Goal: Information Seeking & Learning: Learn about a topic

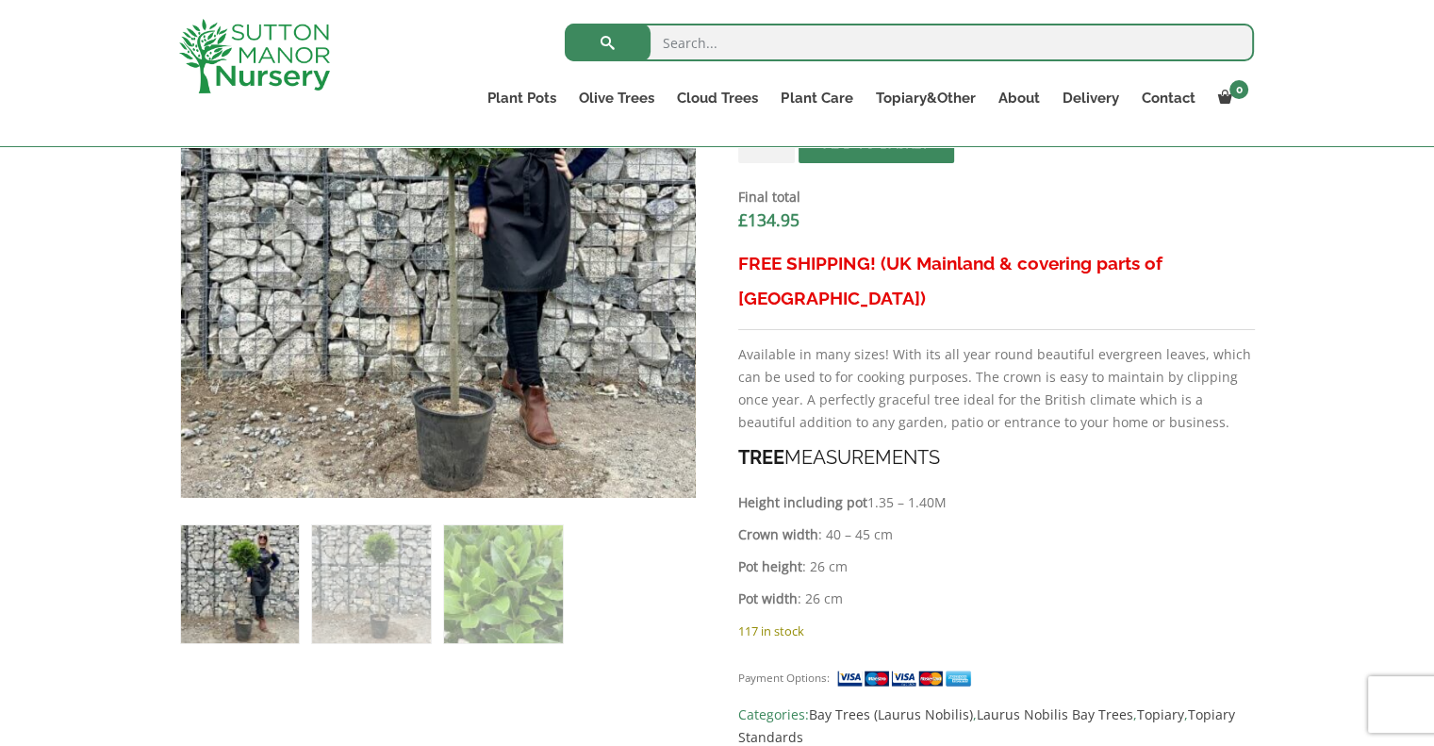
scroll to position [754, 0]
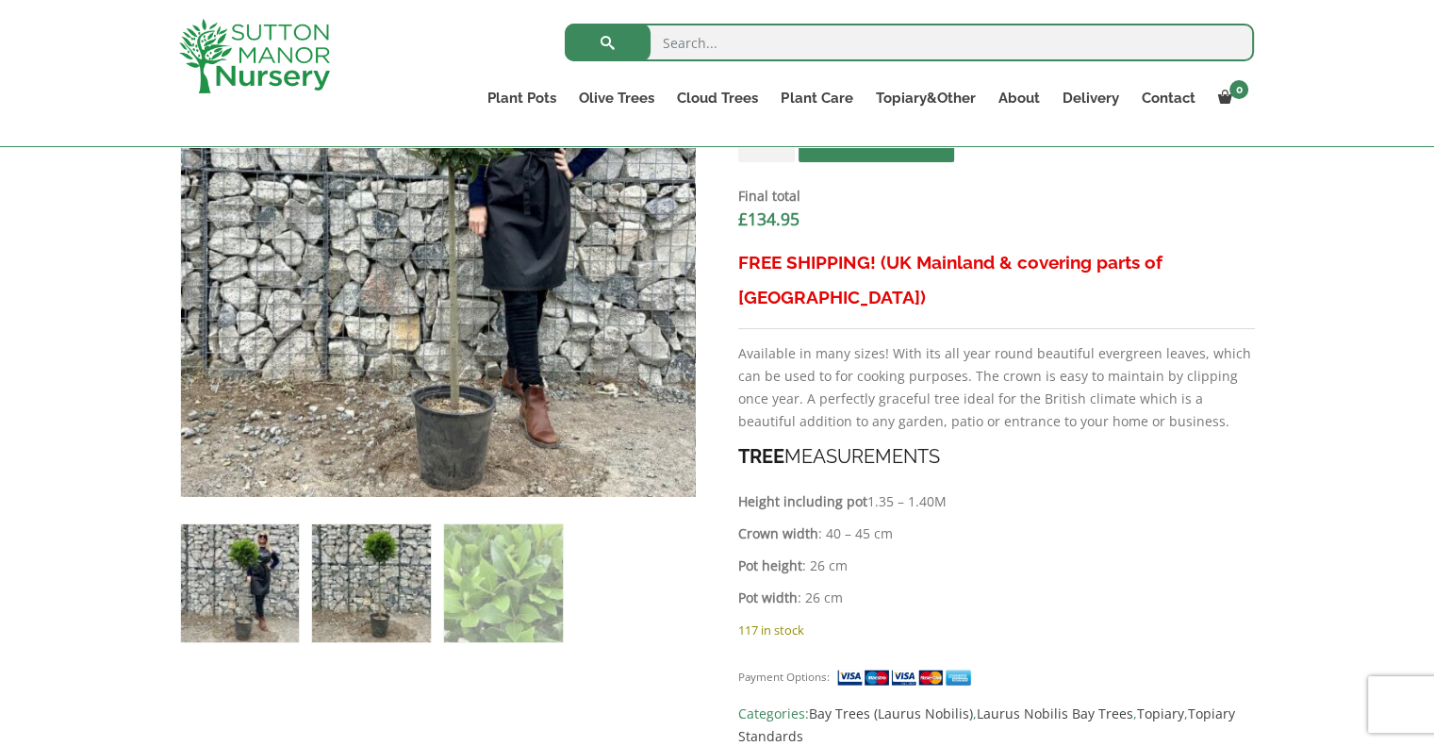
click at [377, 563] on img at bounding box center [371, 583] width 118 height 118
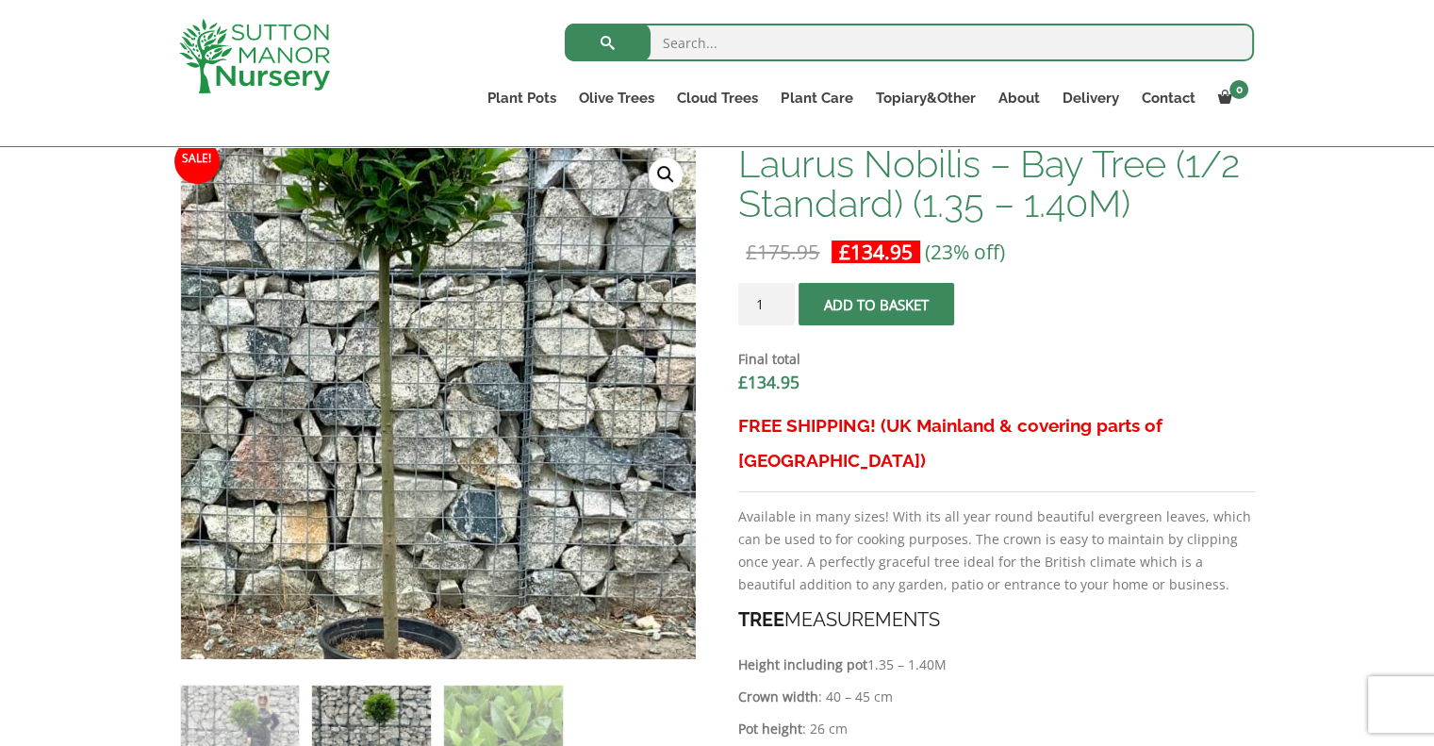
scroll to position [377, 0]
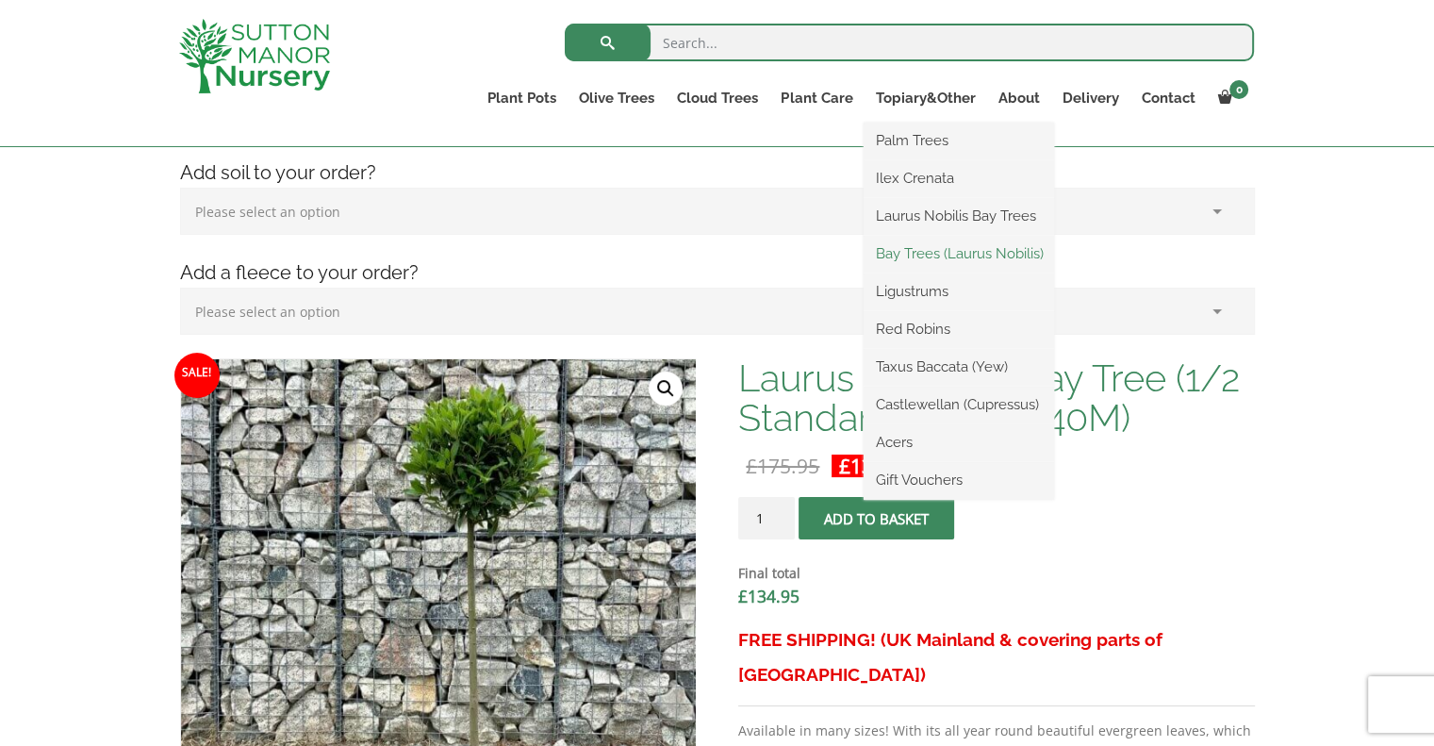
click at [948, 257] on link "Bay Trees (Laurus Nobilis)" at bounding box center [958, 253] width 190 height 28
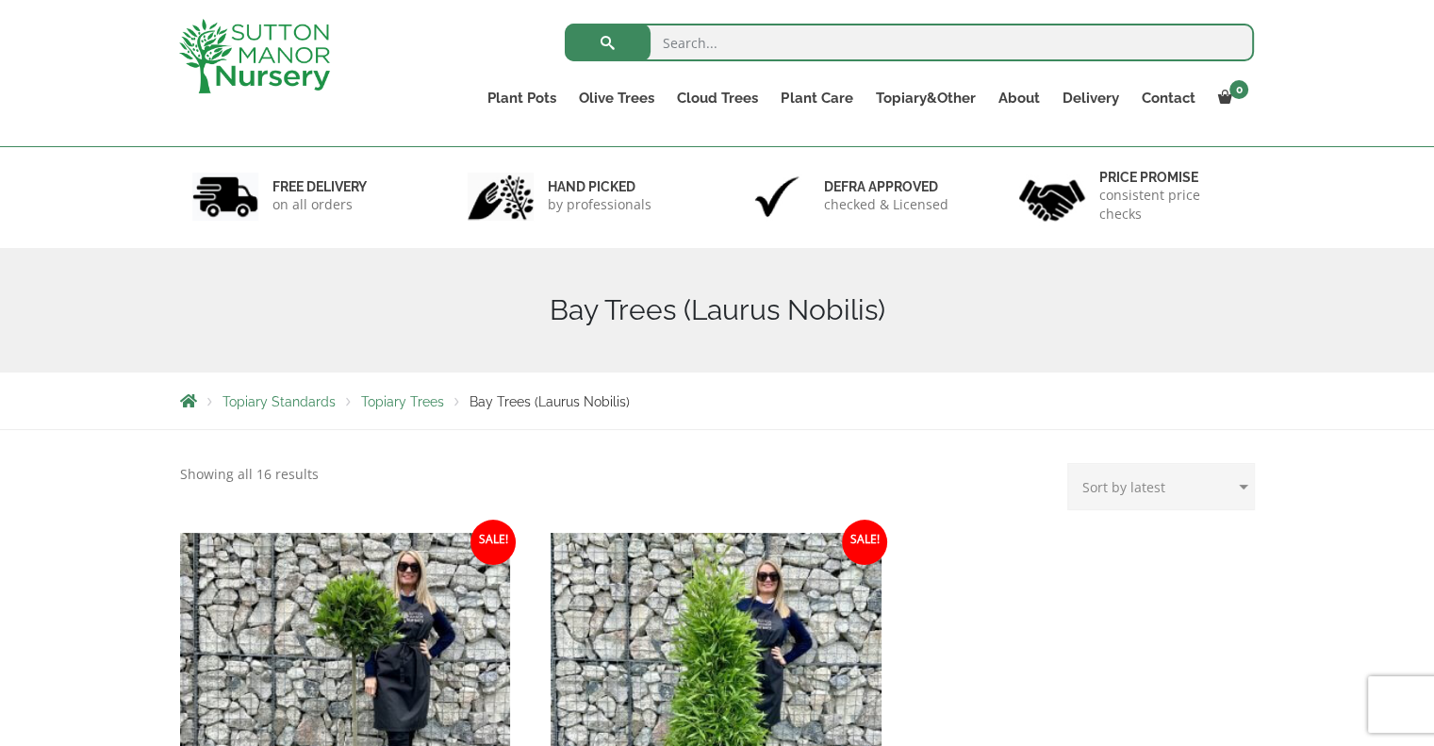
scroll to position [94, 0]
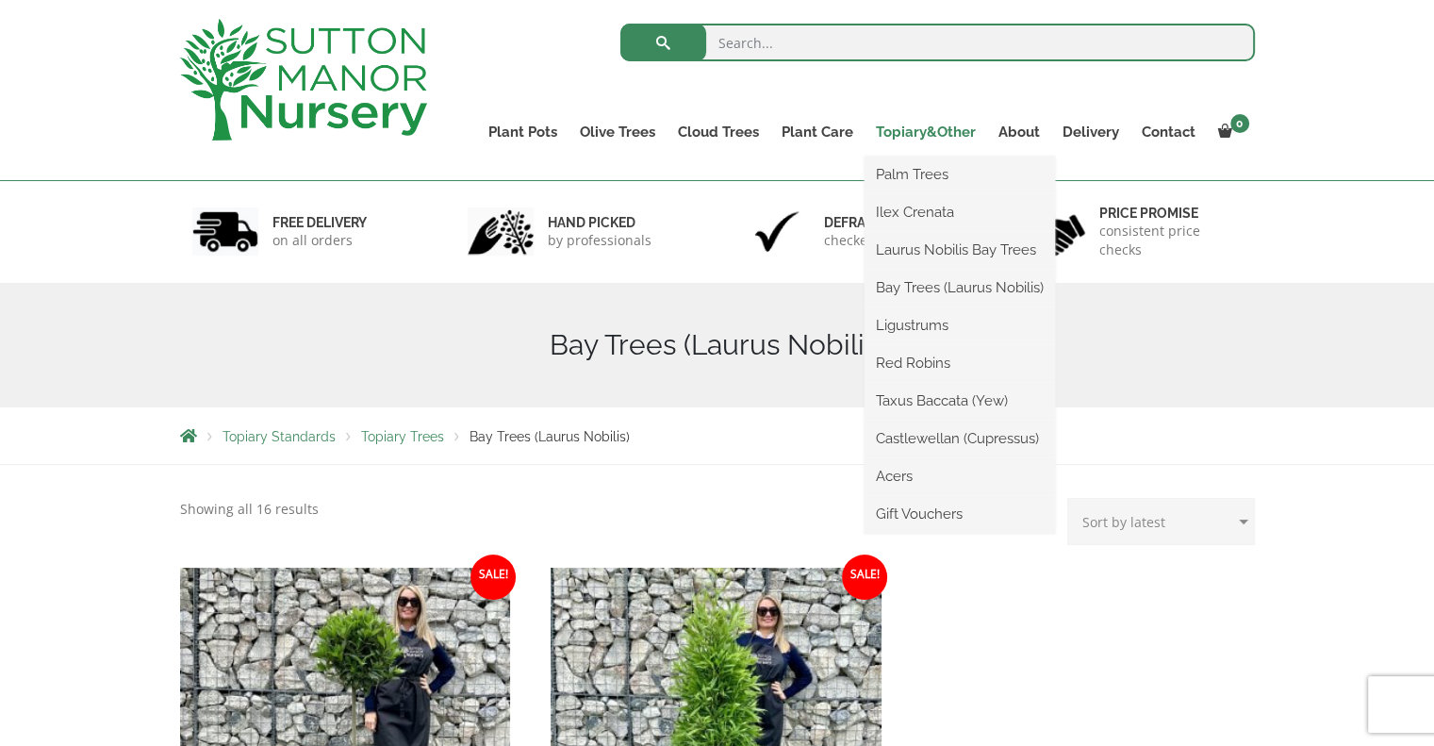
click at [918, 131] on link "Topiary&Other" at bounding box center [925, 132] width 123 height 26
click at [924, 213] on link "Ilex Crenata" at bounding box center [959, 212] width 190 height 28
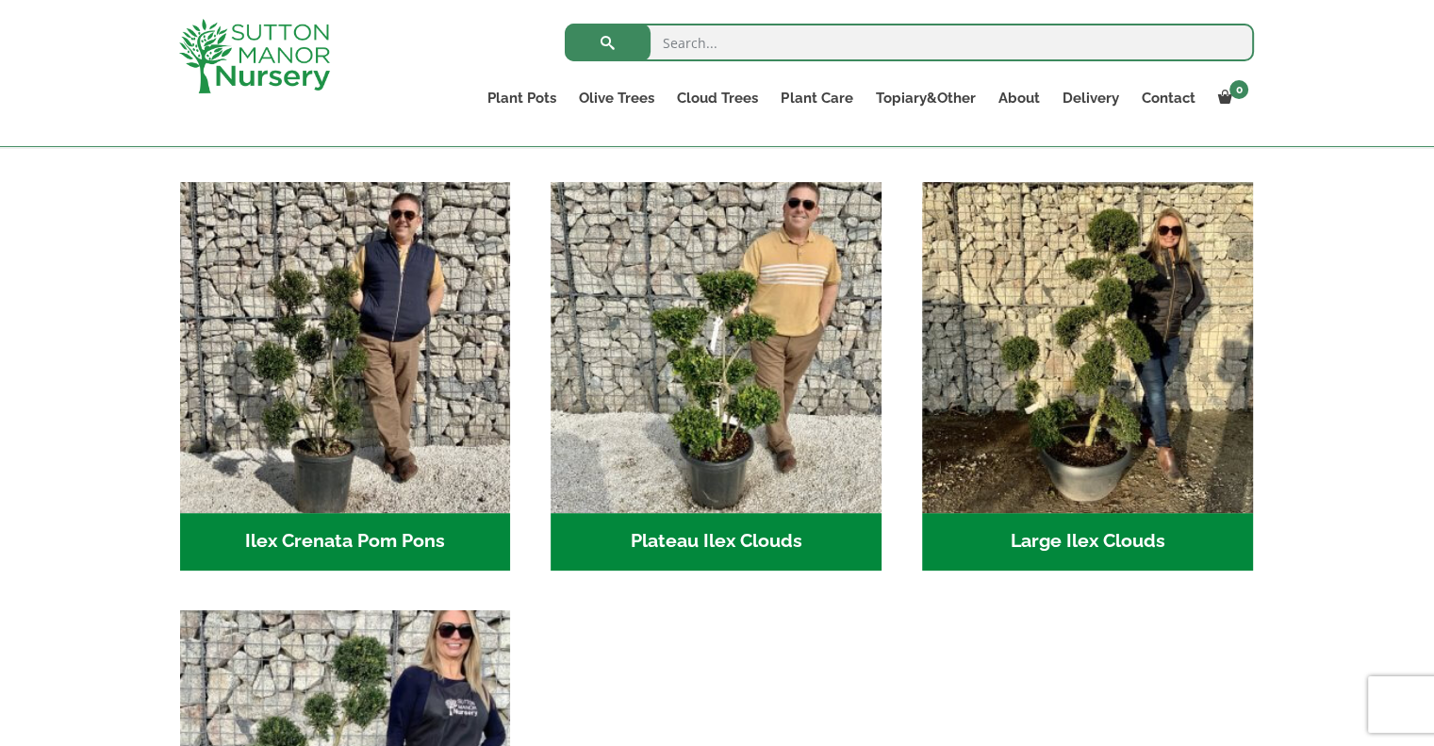
scroll to position [377, 0]
click at [699, 545] on h2 "Plateau Ilex Clouds (6)" at bounding box center [715, 542] width 331 height 58
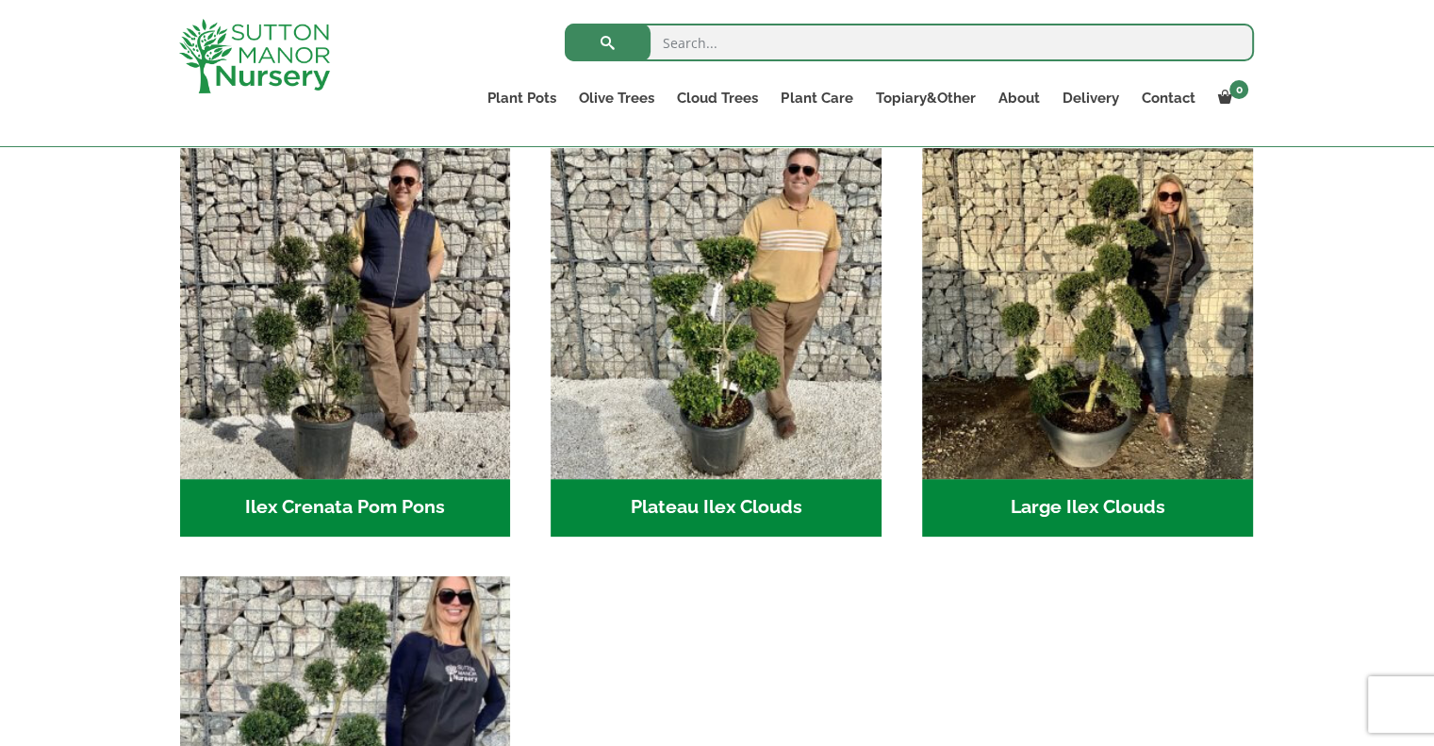
scroll to position [94, 0]
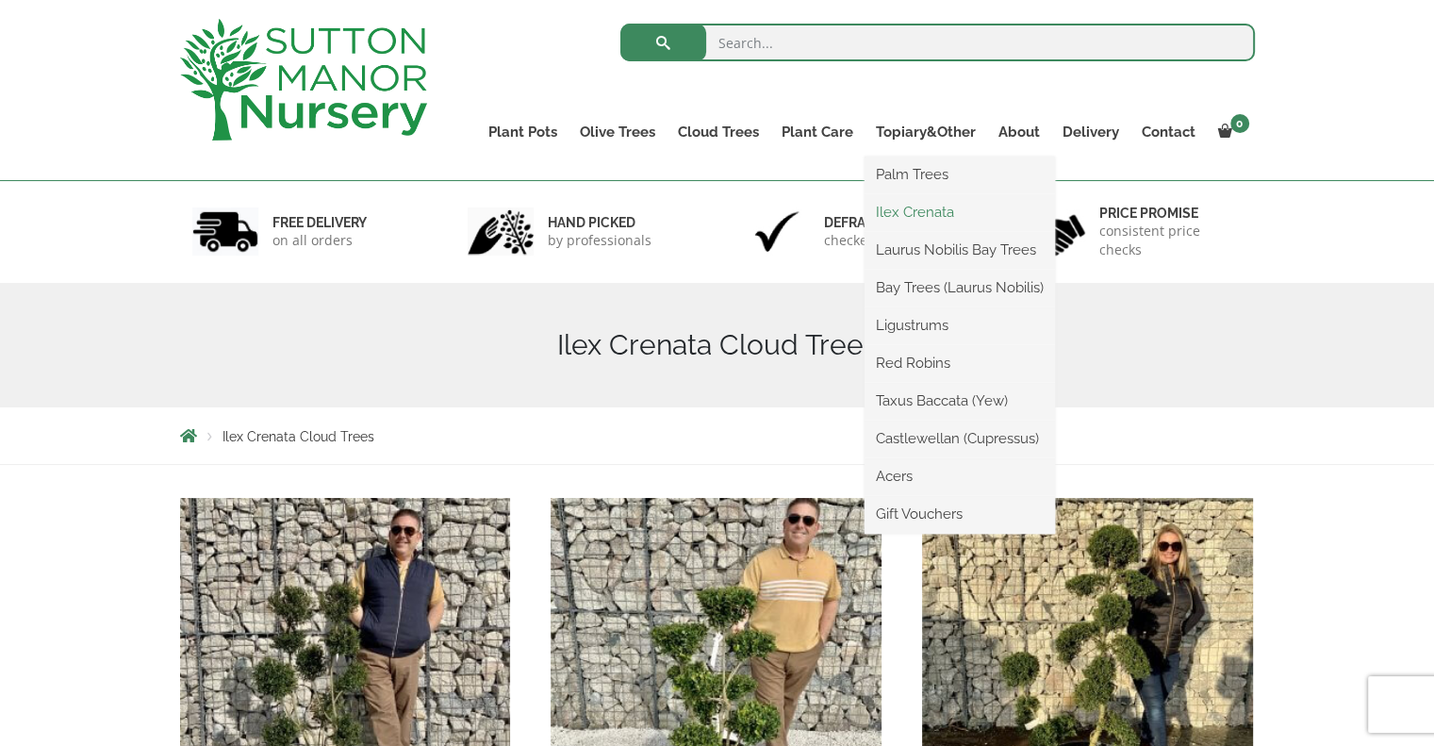
click at [920, 213] on link "Ilex Crenata" at bounding box center [959, 212] width 190 height 28
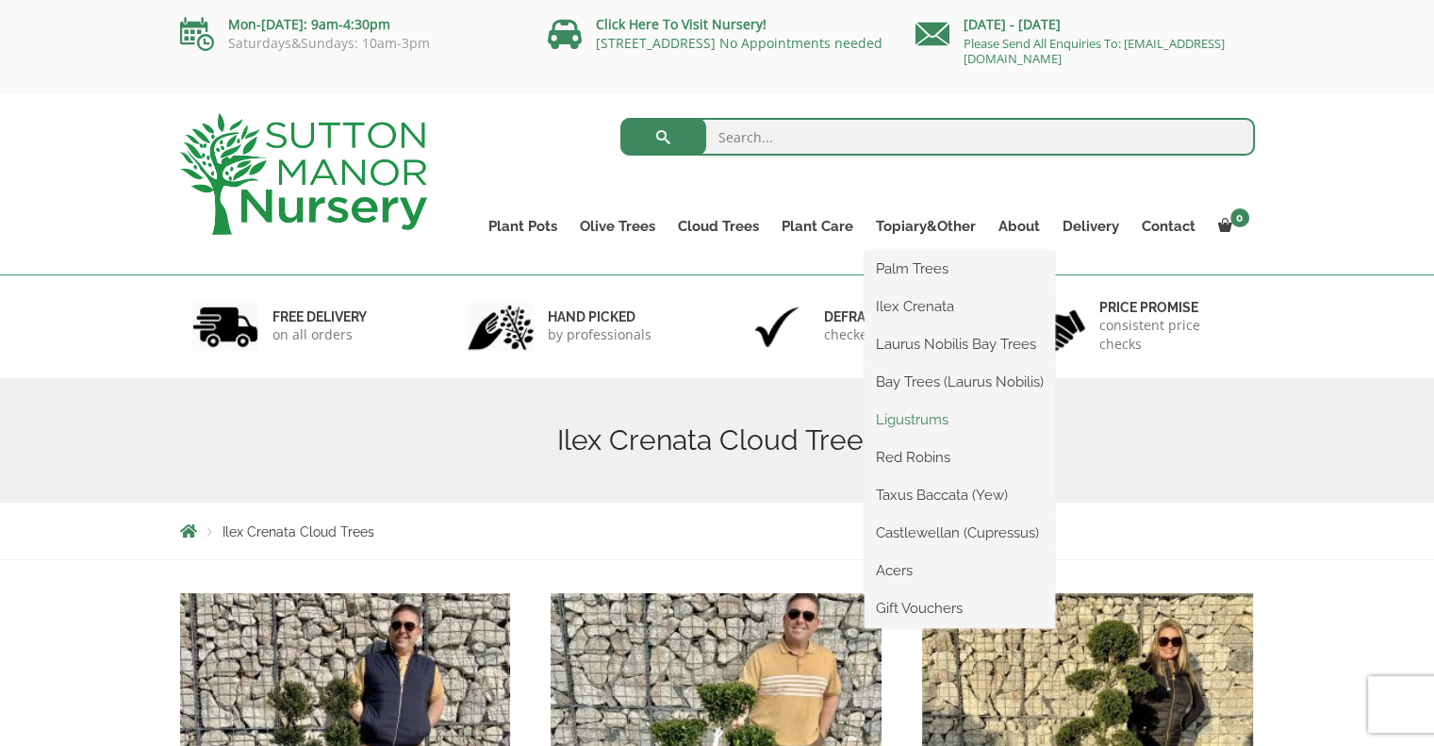
click at [919, 419] on link "Ligustrums" at bounding box center [959, 419] width 190 height 28
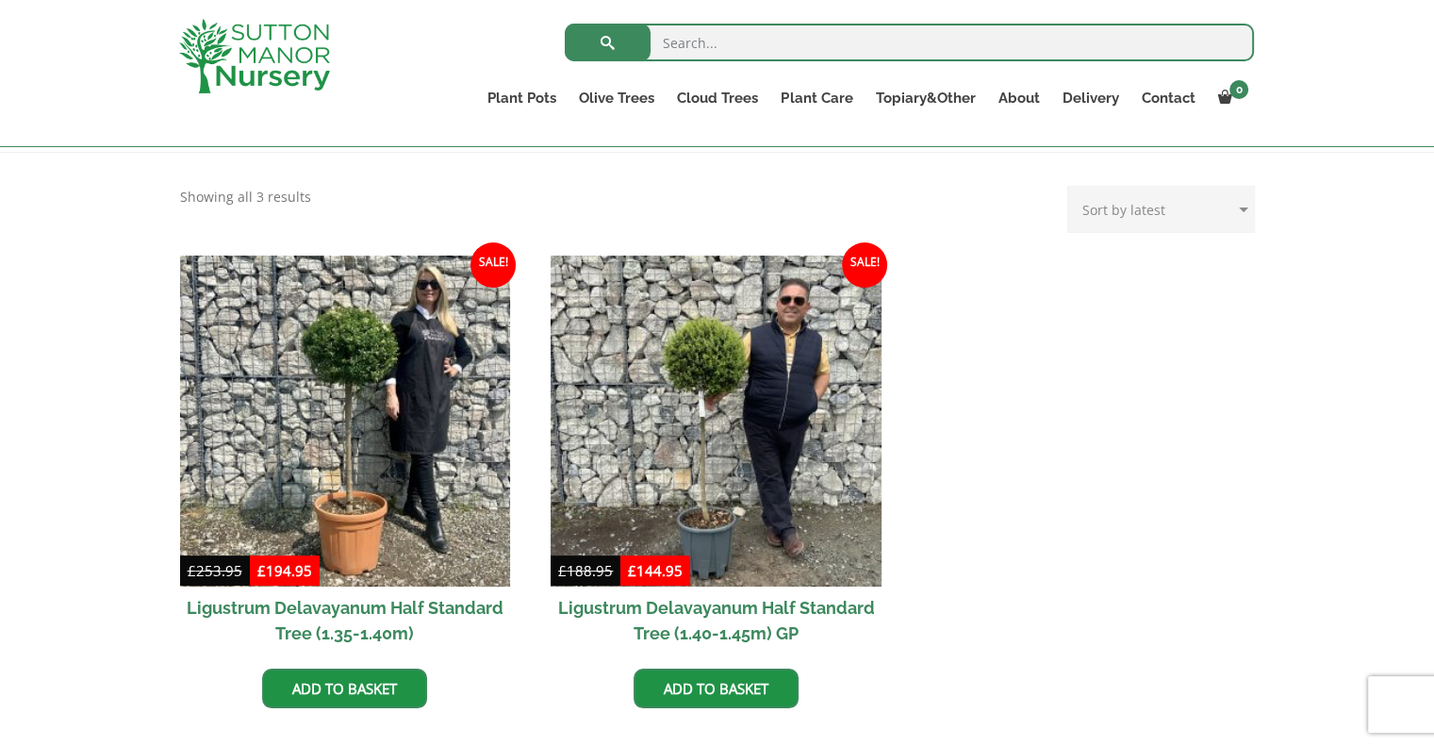
scroll to position [377, 0]
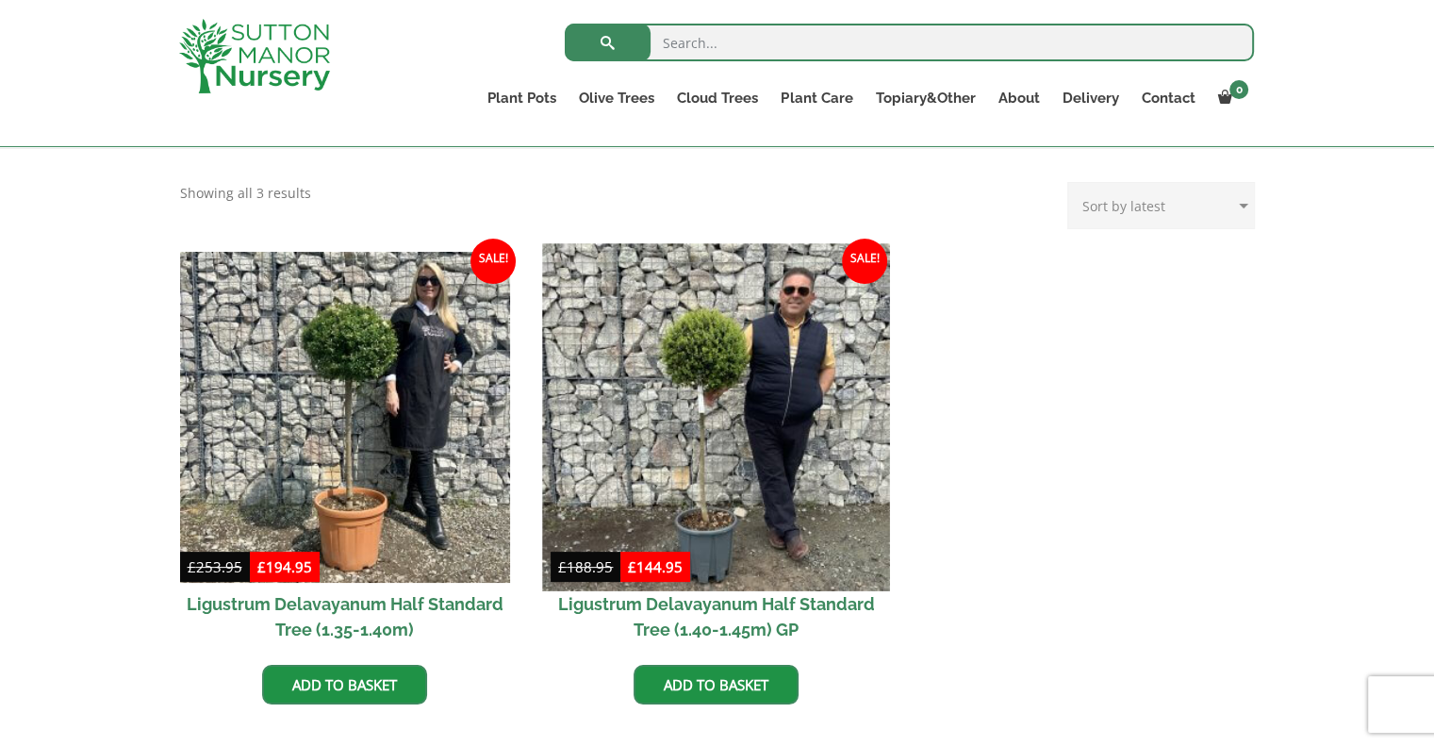
click at [747, 455] on img at bounding box center [716, 416] width 347 height 347
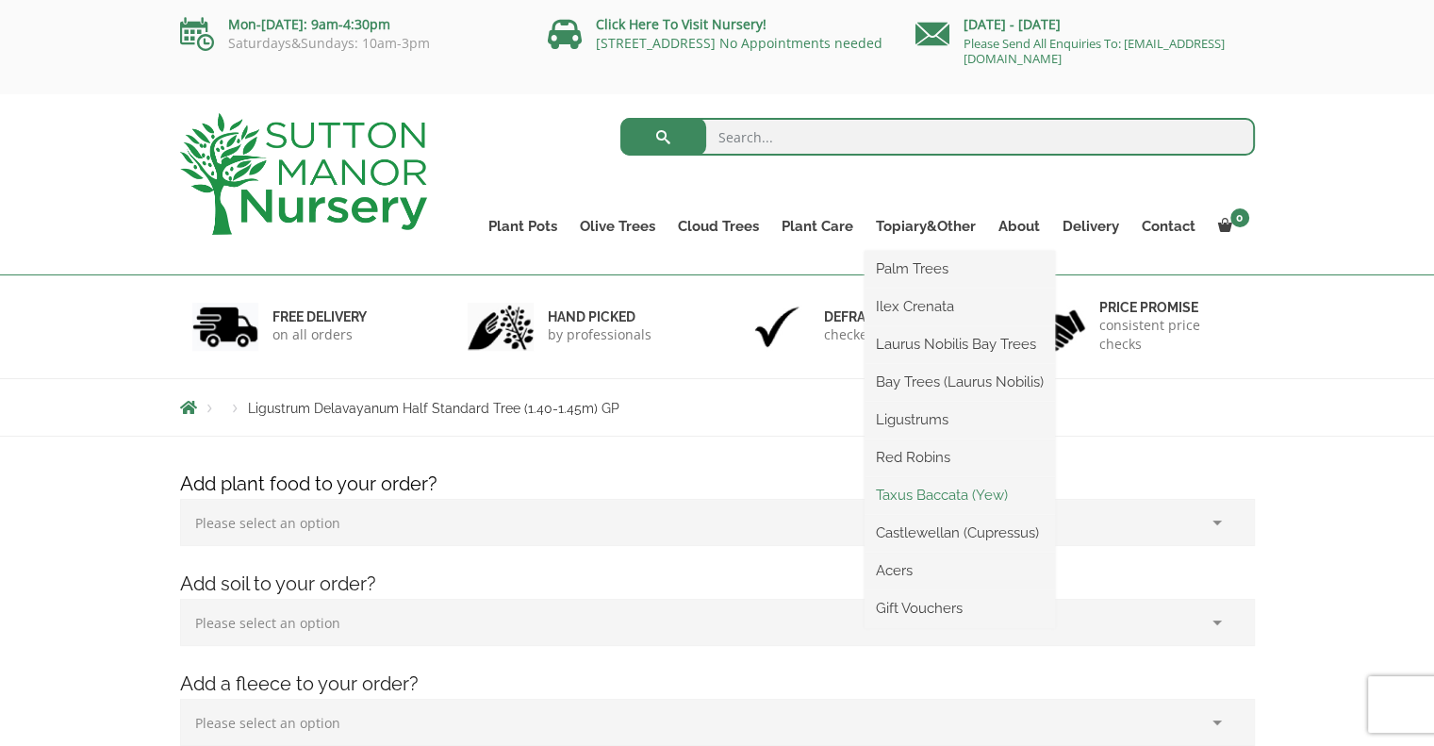
click at [943, 489] on link "Taxus Baccata (Yew)" at bounding box center [959, 495] width 190 height 28
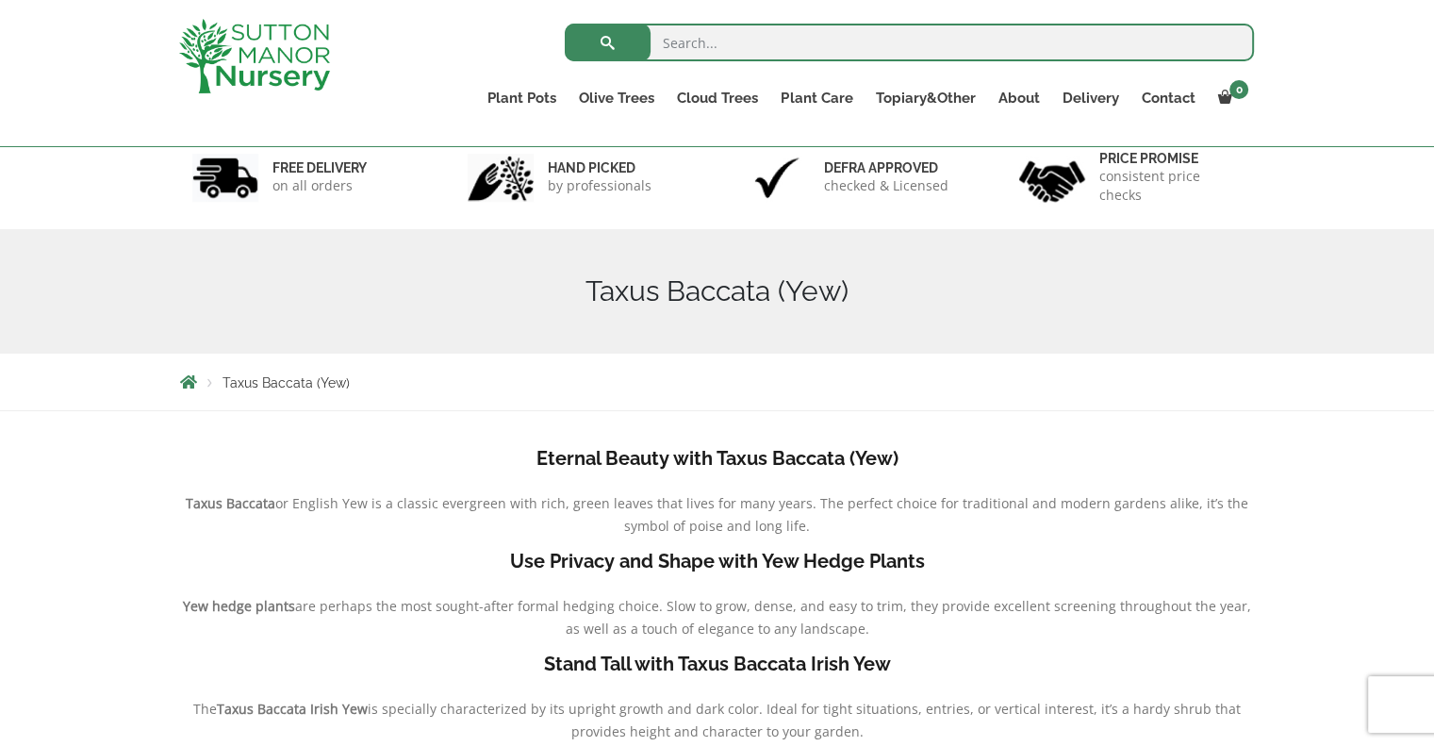
scroll to position [94, 0]
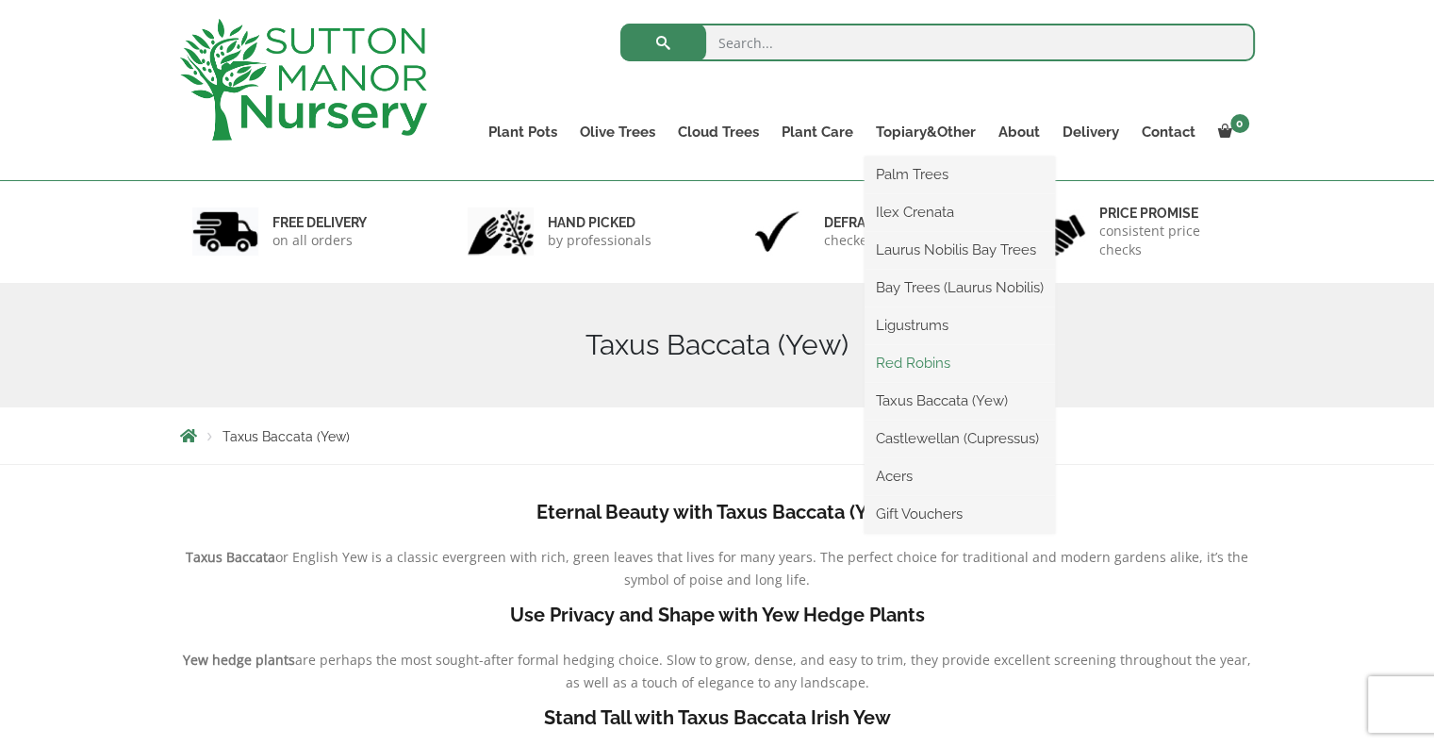
click at [928, 354] on link "Red Robins" at bounding box center [959, 363] width 190 height 28
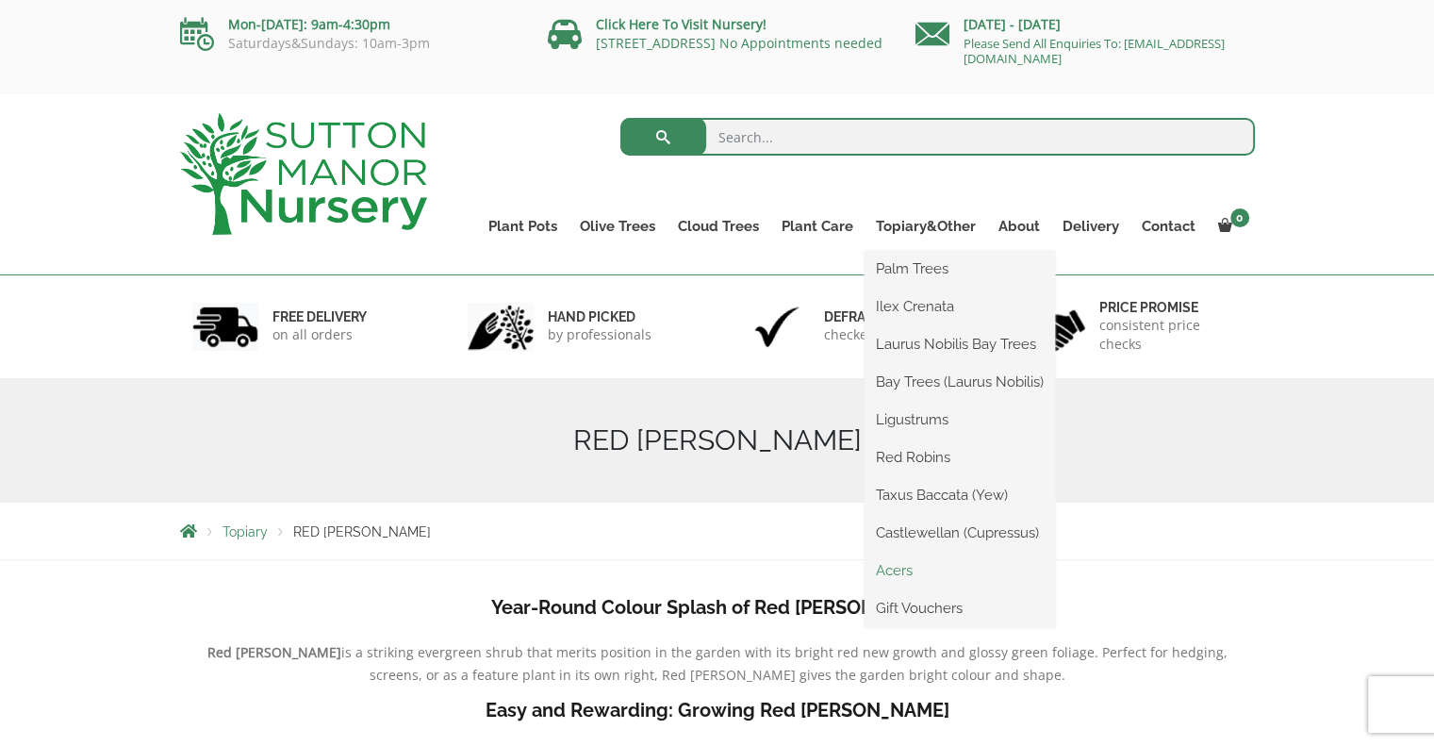
click at [911, 569] on link "Acers" at bounding box center [959, 570] width 190 height 28
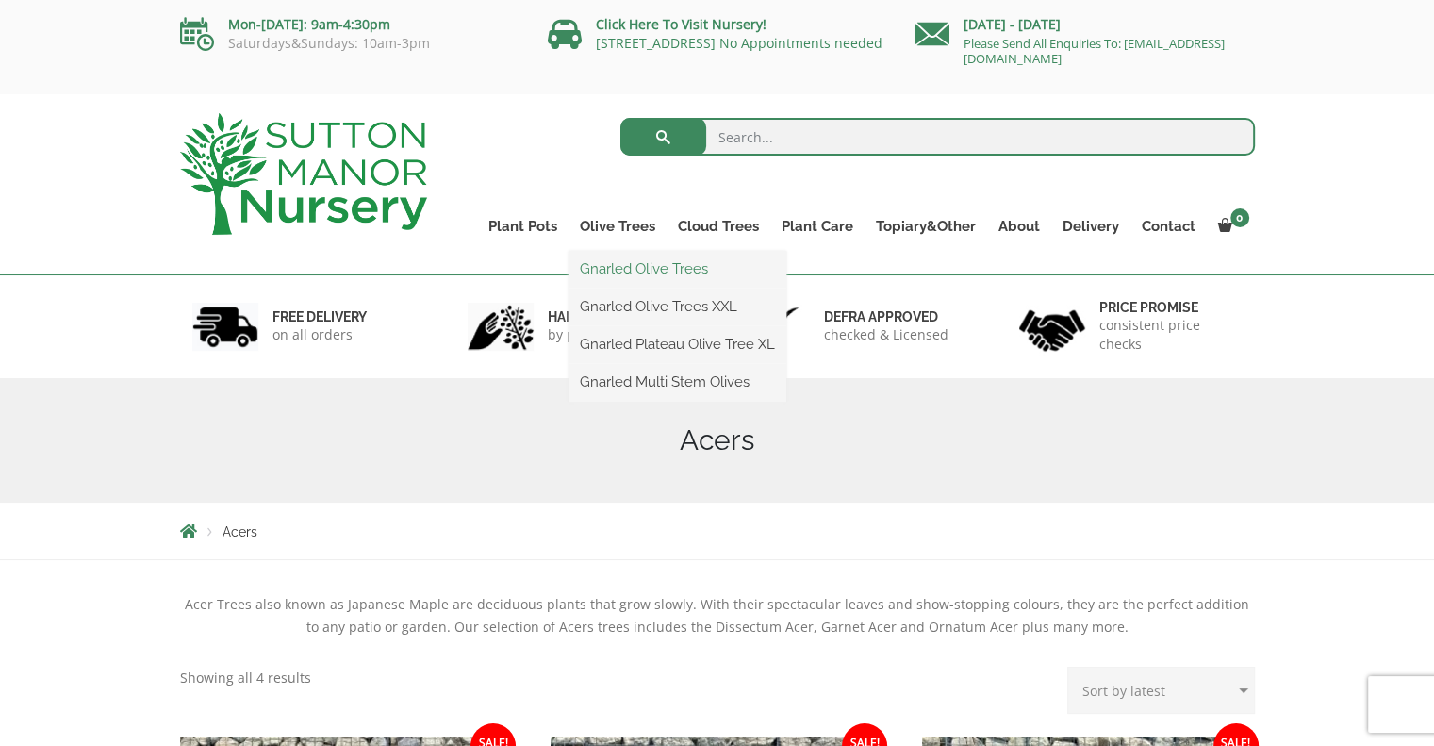
click at [633, 267] on link "Gnarled Olive Trees" at bounding box center [677, 269] width 218 height 28
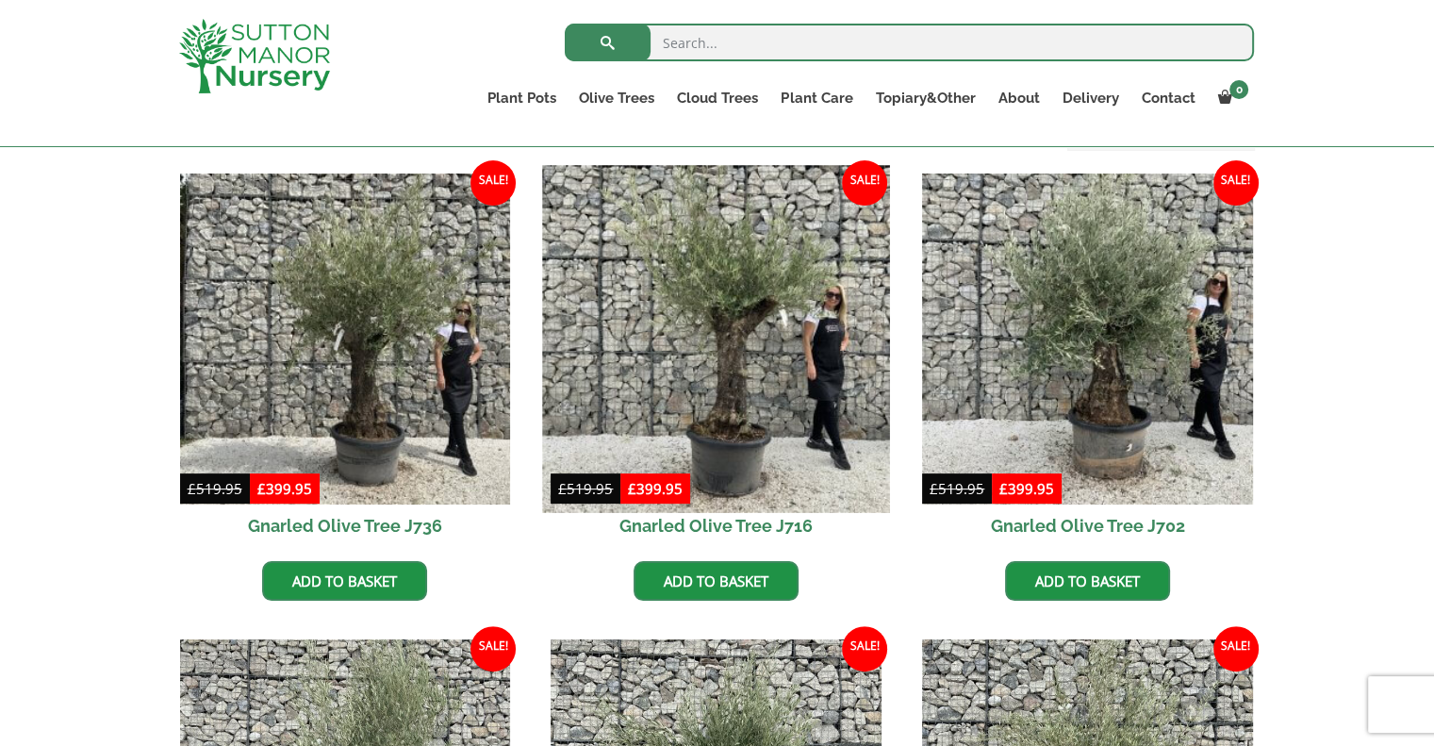
scroll to position [189, 0]
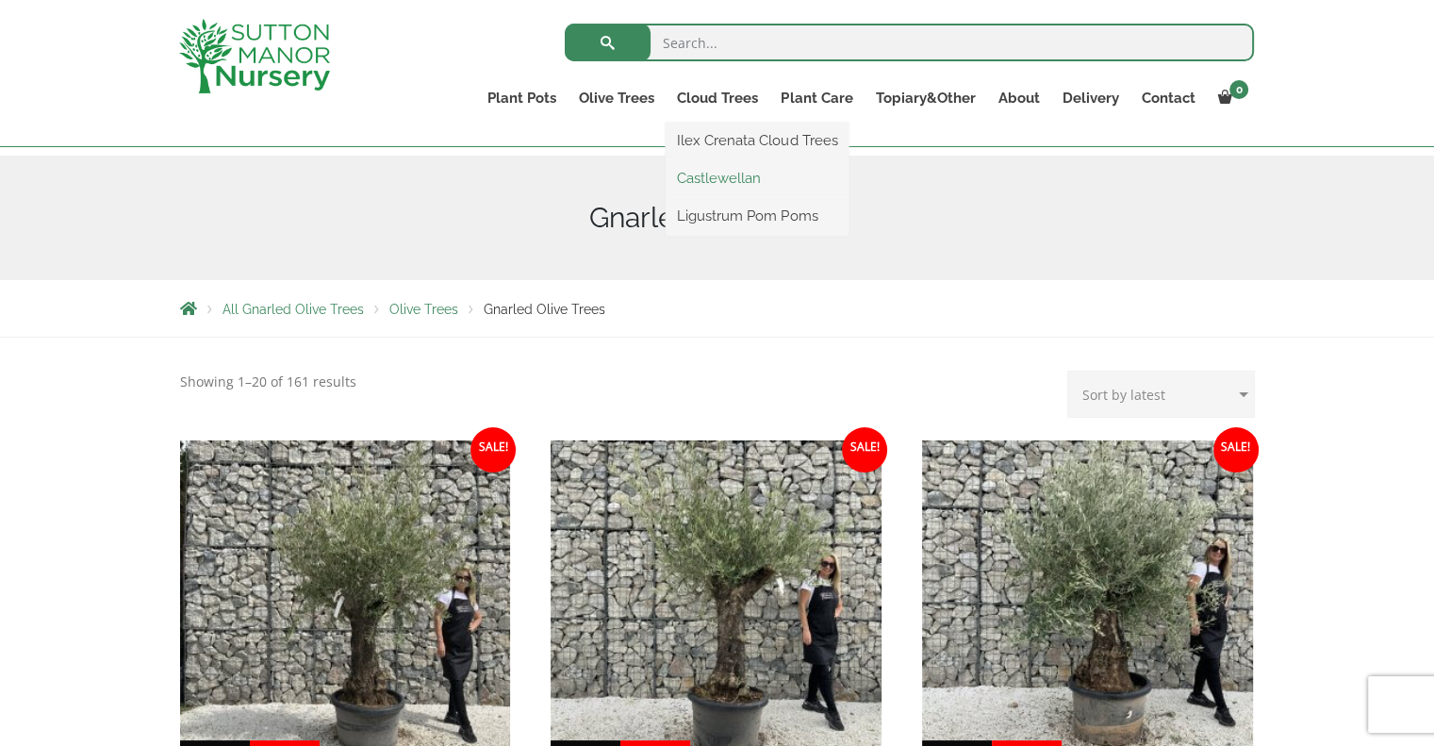
click at [730, 185] on link "Castlewellan" at bounding box center [756, 178] width 183 height 28
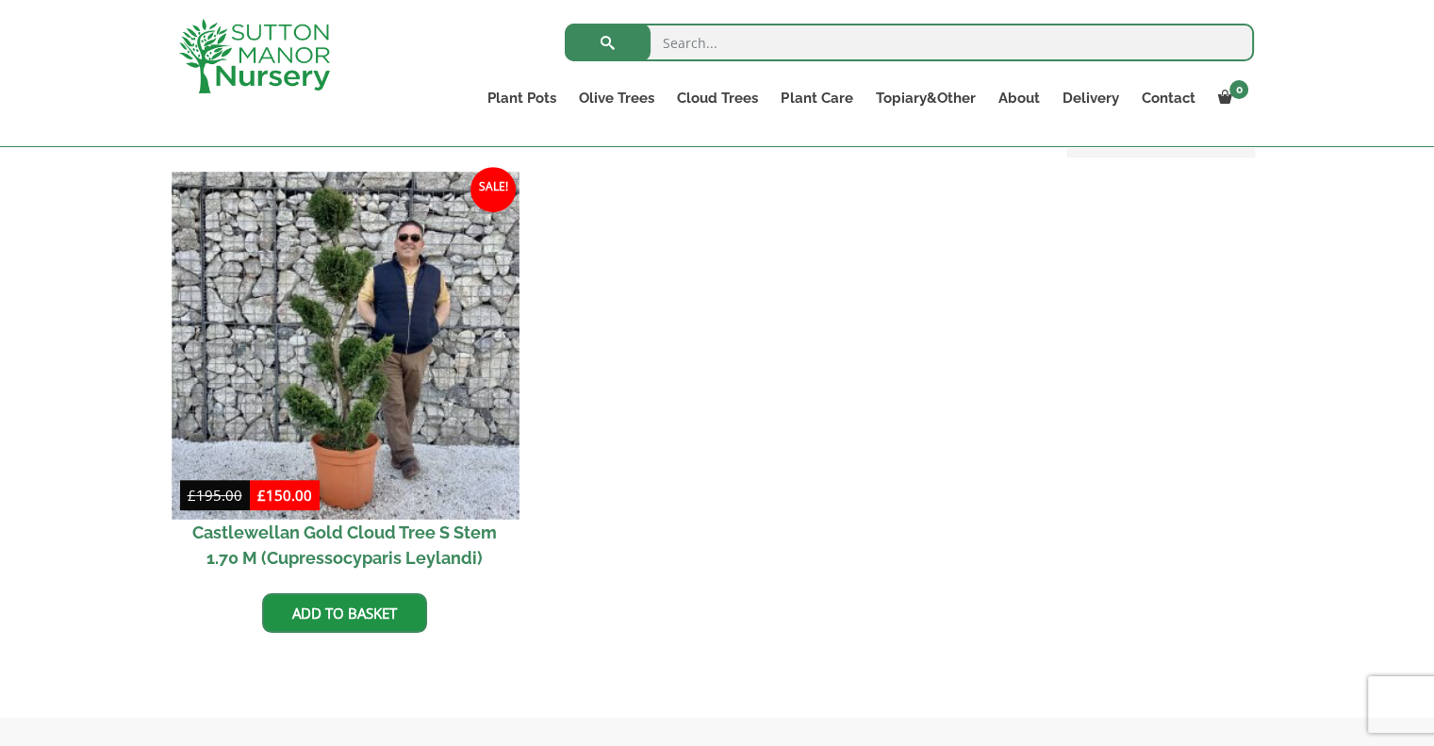
scroll to position [754, 0]
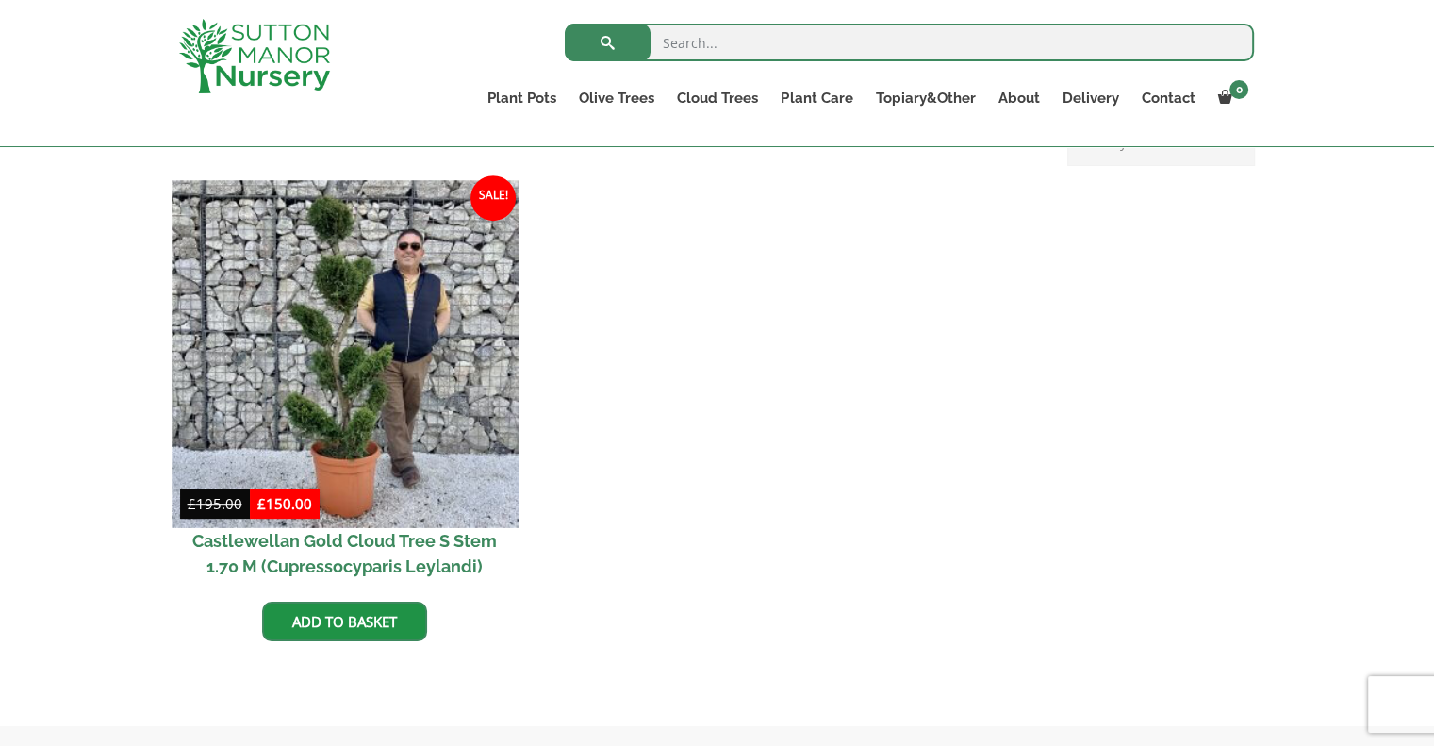
click at [357, 416] on img at bounding box center [345, 353] width 347 height 347
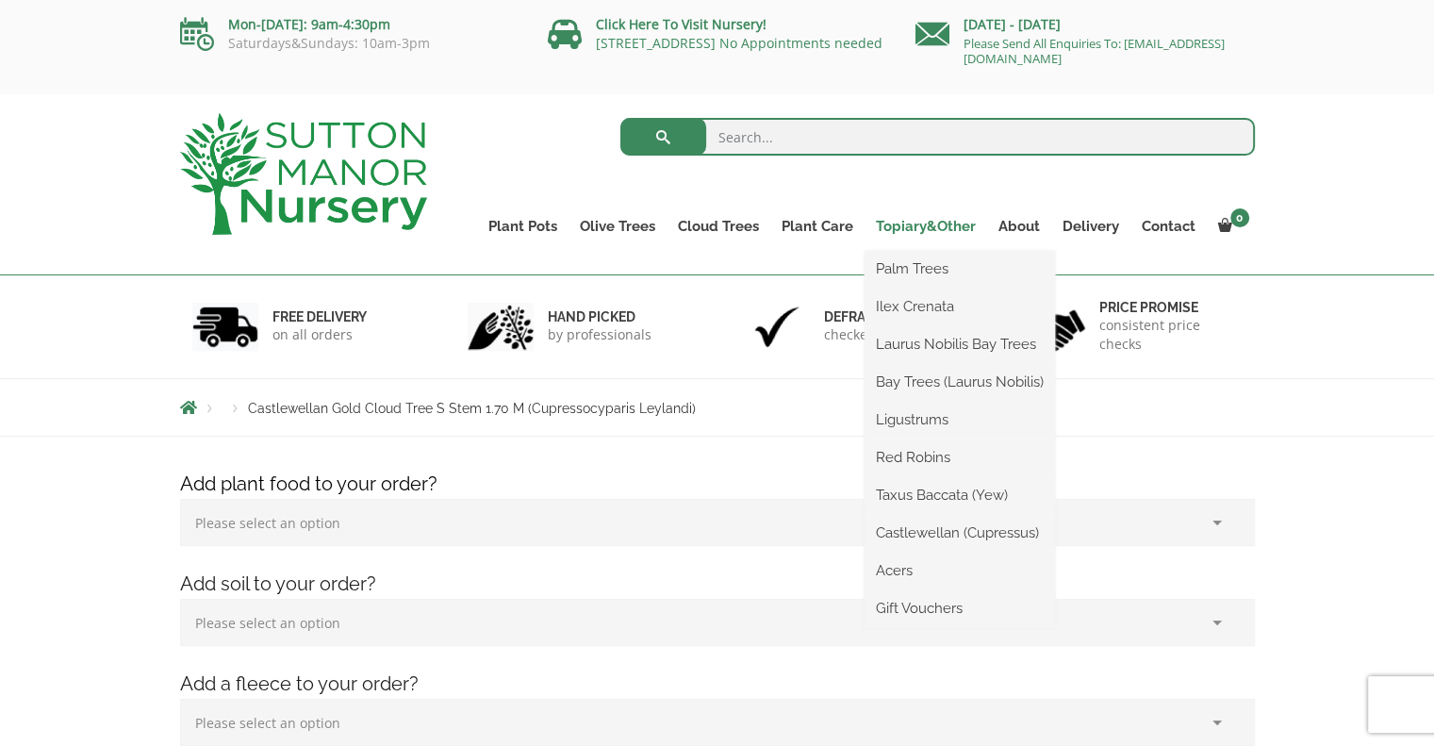
click at [931, 229] on link "Topiary&Other" at bounding box center [925, 226] width 123 height 26
click at [953, 383] on link "Bay Trees (Laurus Nobilis)" at bounding box center [959, 382] width 190 height 28
